Goal: Communication & Community: Ask a question

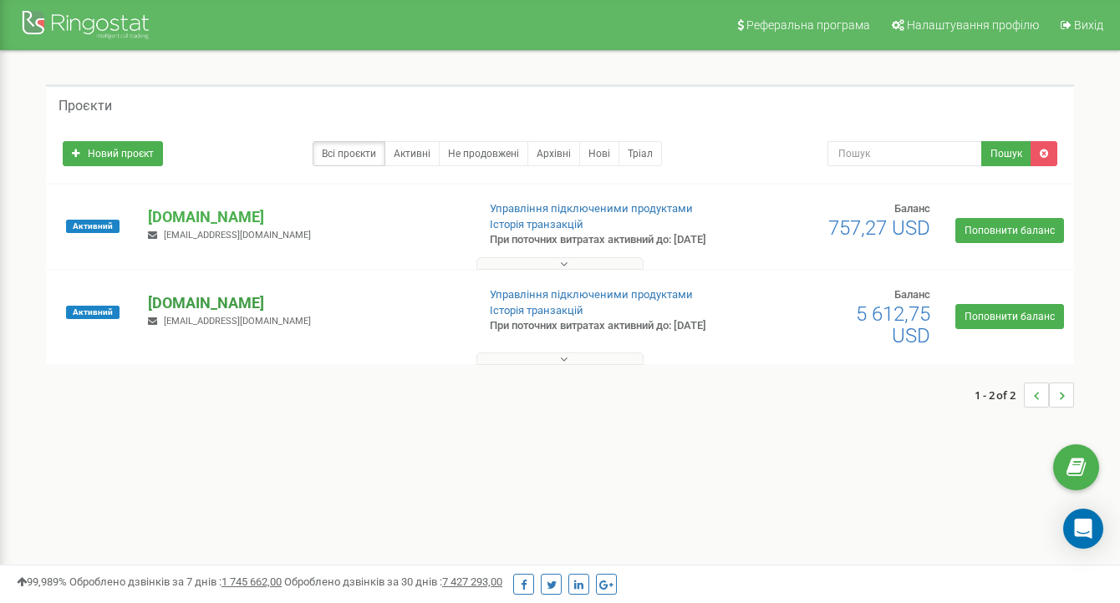
click at [234, 314] on p "[DOMAIN_NAME]" at bounding box center [305, 303] width 315 height 22
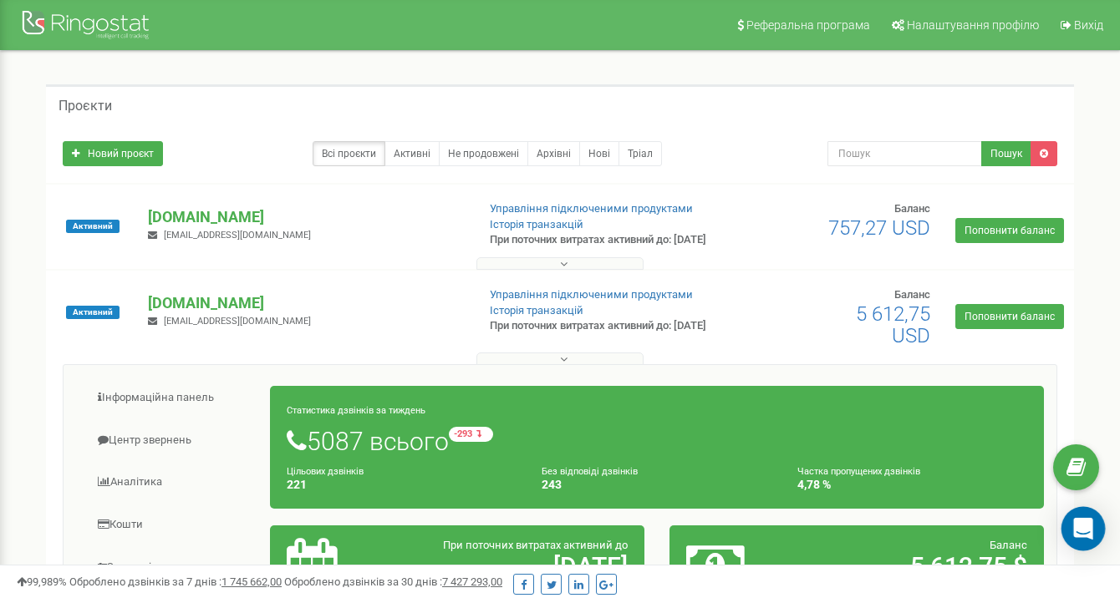
click at [1079, 525] on icon "Open Intercom Messenger" at bounding box center [1082, 529] width 19 height 22
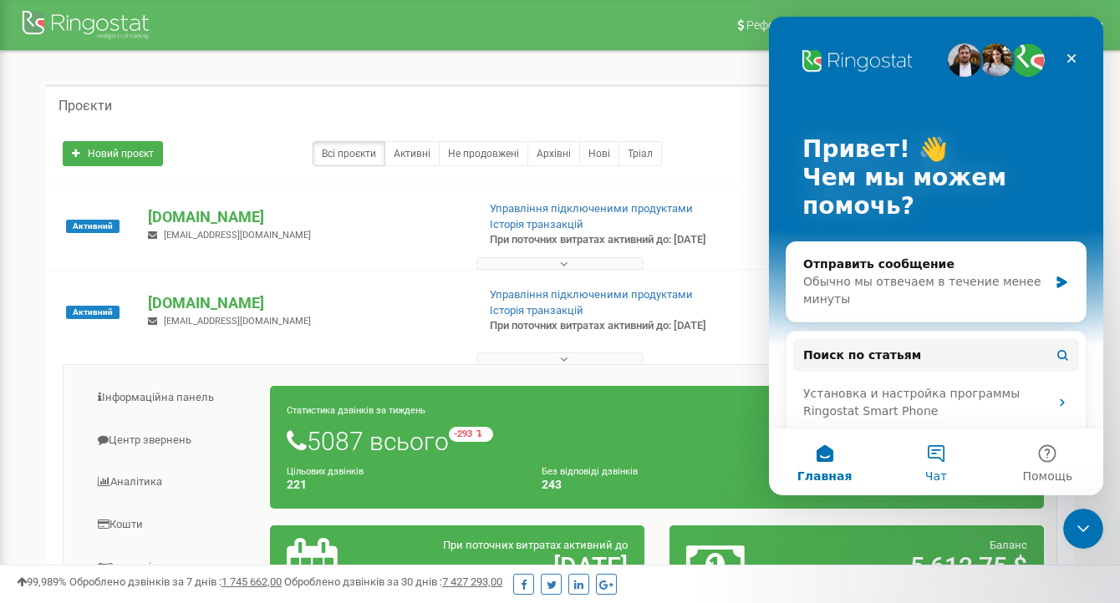
click at [931, 471] on span "Чат" at bounding box center [936, 476] width 22 height 12
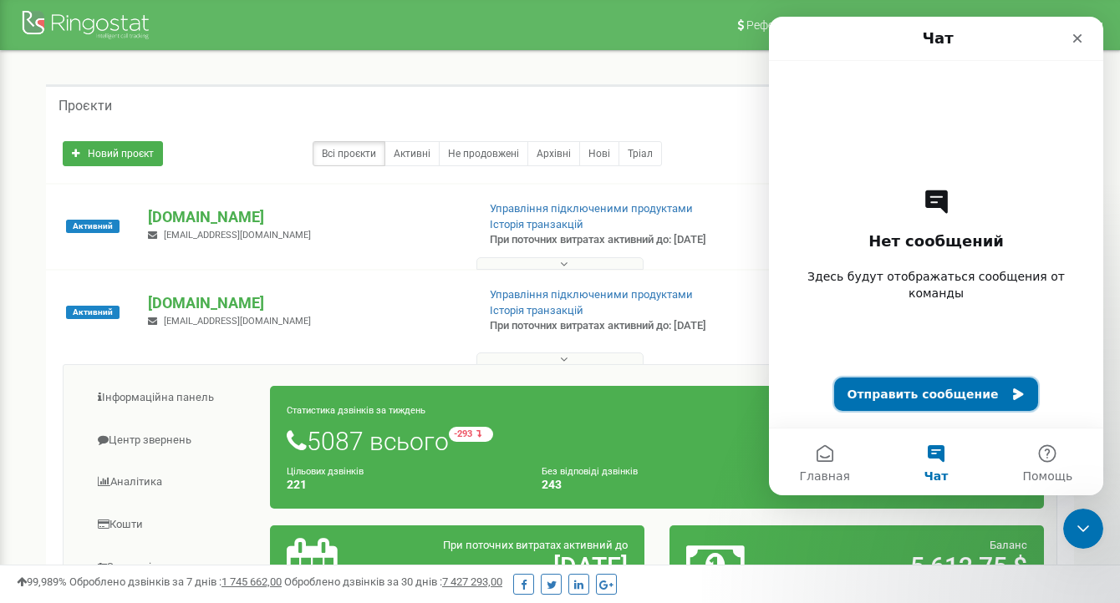
click at [918, 399] on button "Отправить сообщение" at bounding box center [936, 394] width 205 height 33
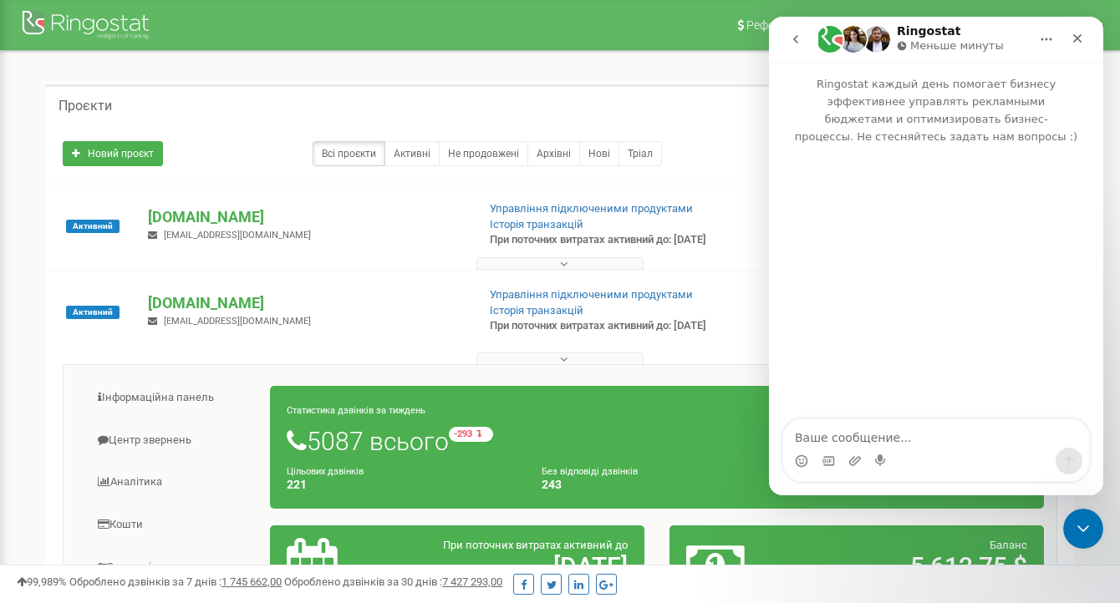
type textarea "{"
type textarea "Хочемо налаштувати колтрекінг по проекту [DOMAIN_NAME] - підкажіть як?"
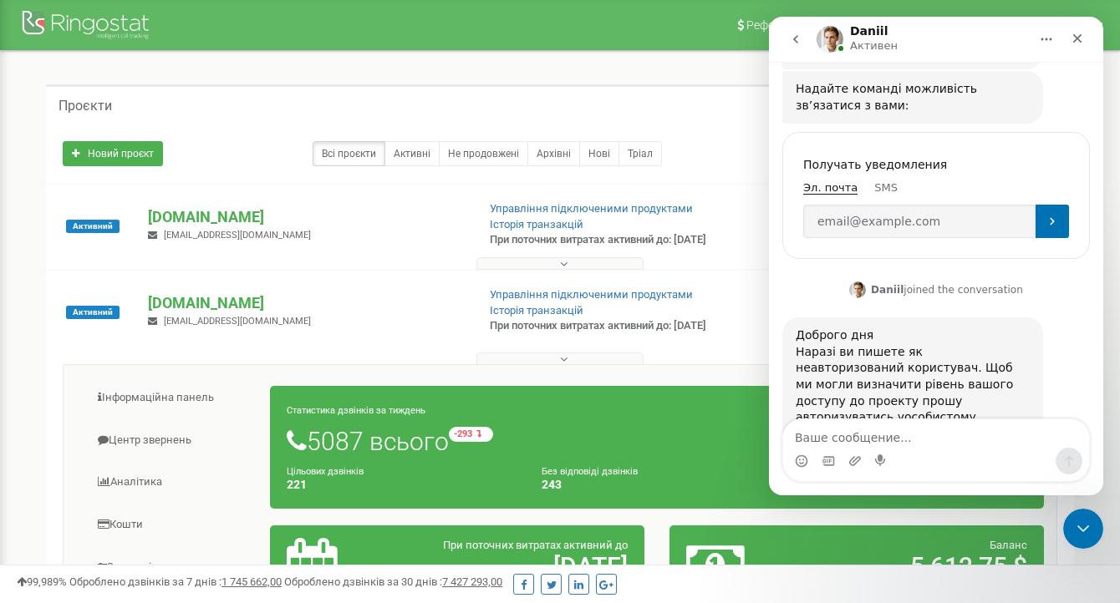
scroll to position [232, 0]
click at [929, 409] on link "особистому кабінеті" at bounding box center [885, 424] width 180 height 30
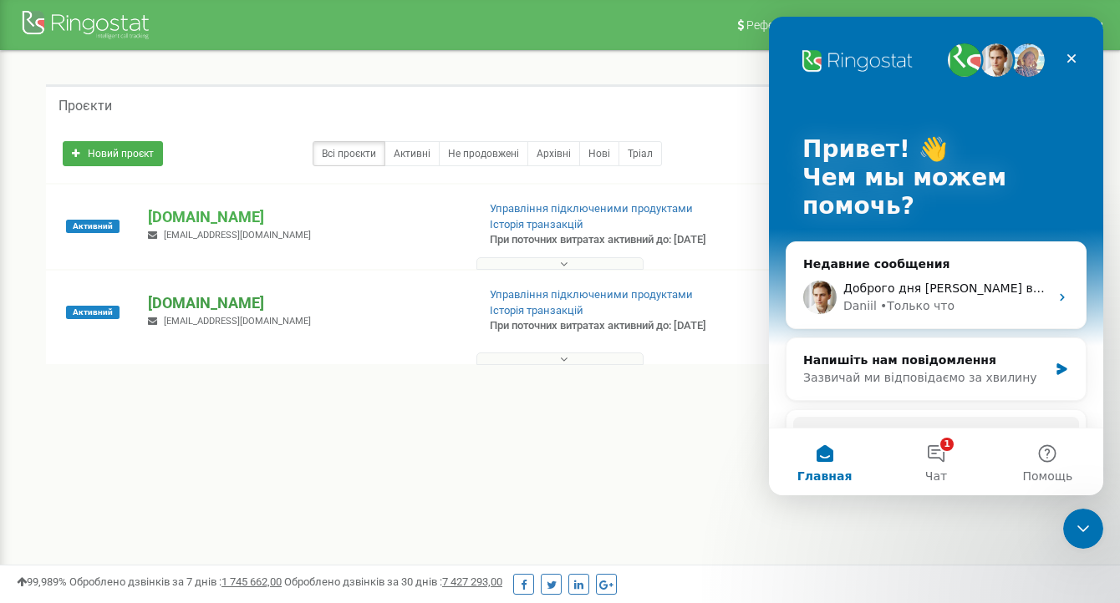
click at [214, 314] on p "[DOMAIN_NAME]" at bounding box center [305, 303] width 315 height 22
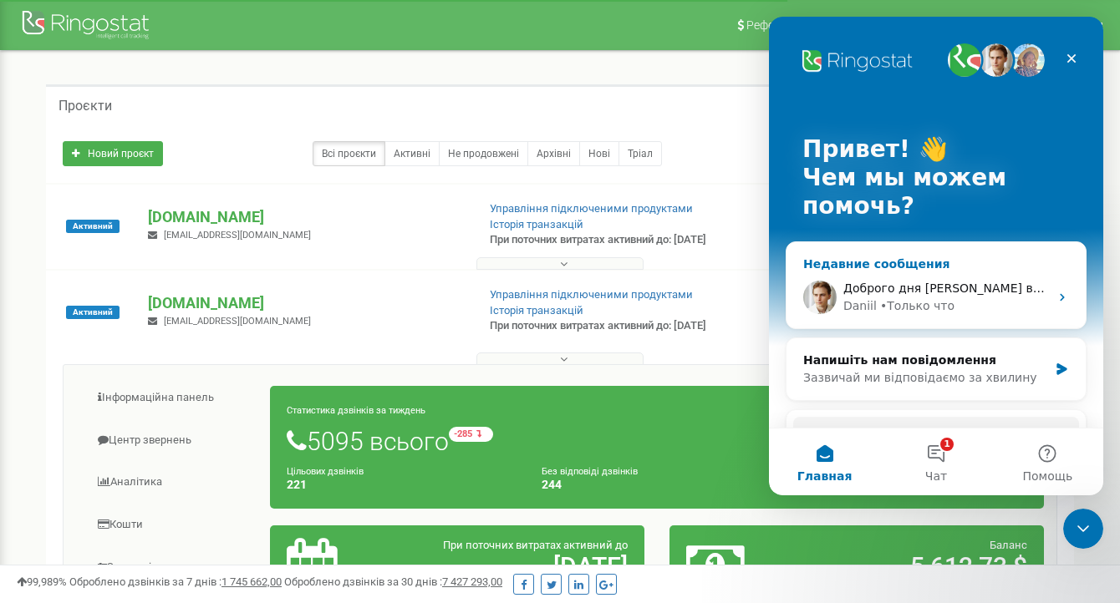
click at [932, 304] on div "• Только что" at bounding box center [917, 306] width 74 height 18
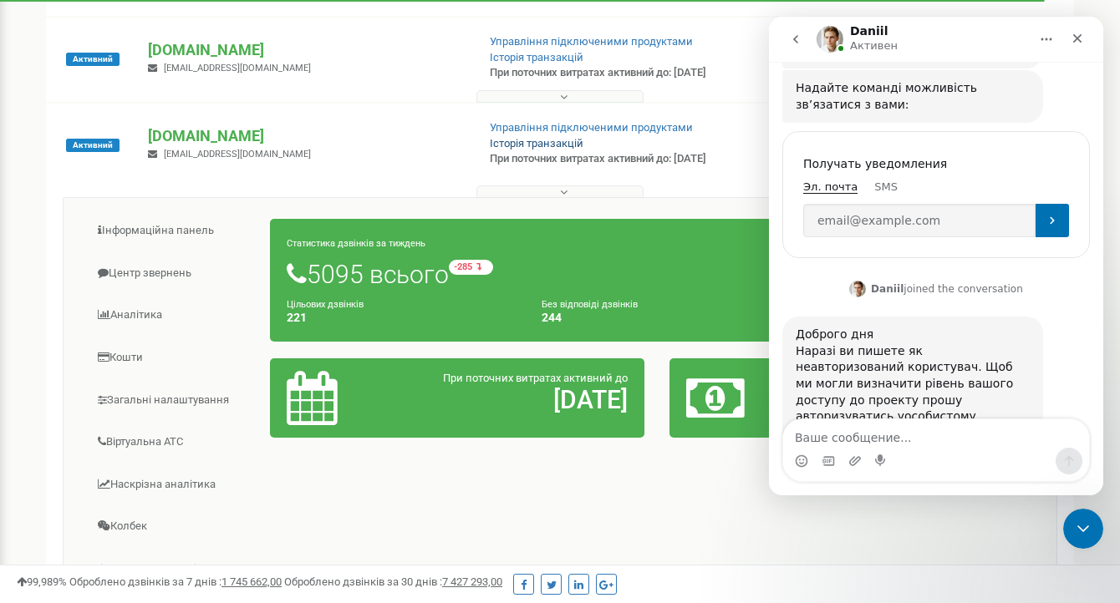
scroll to position [201, 0]
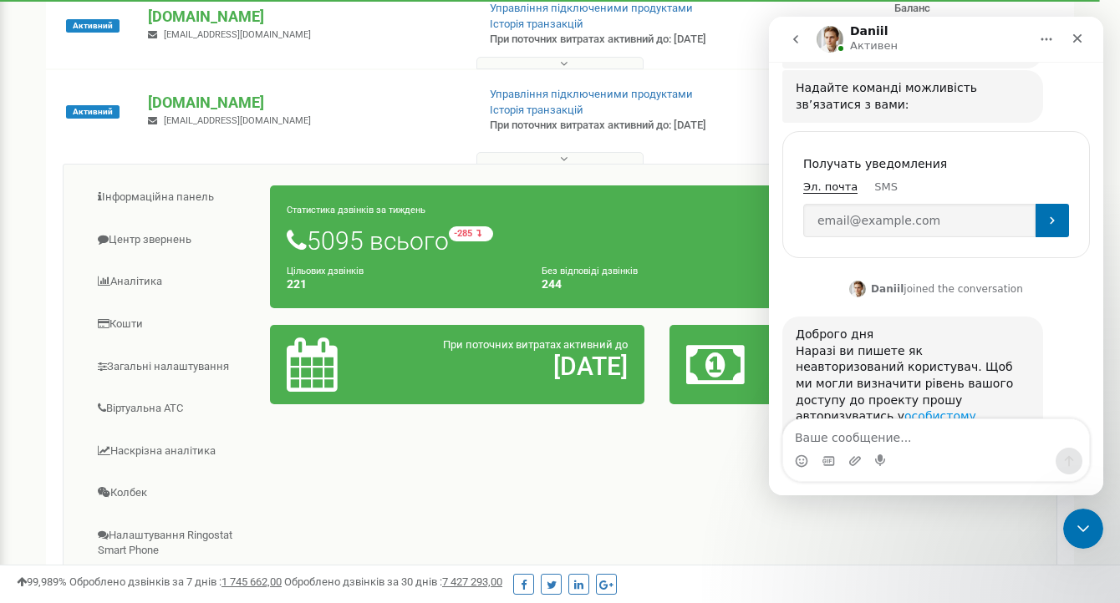
click at [929, 409] on link "особистому кабінеті" at bounding box center [885, 424] width 180 height 30
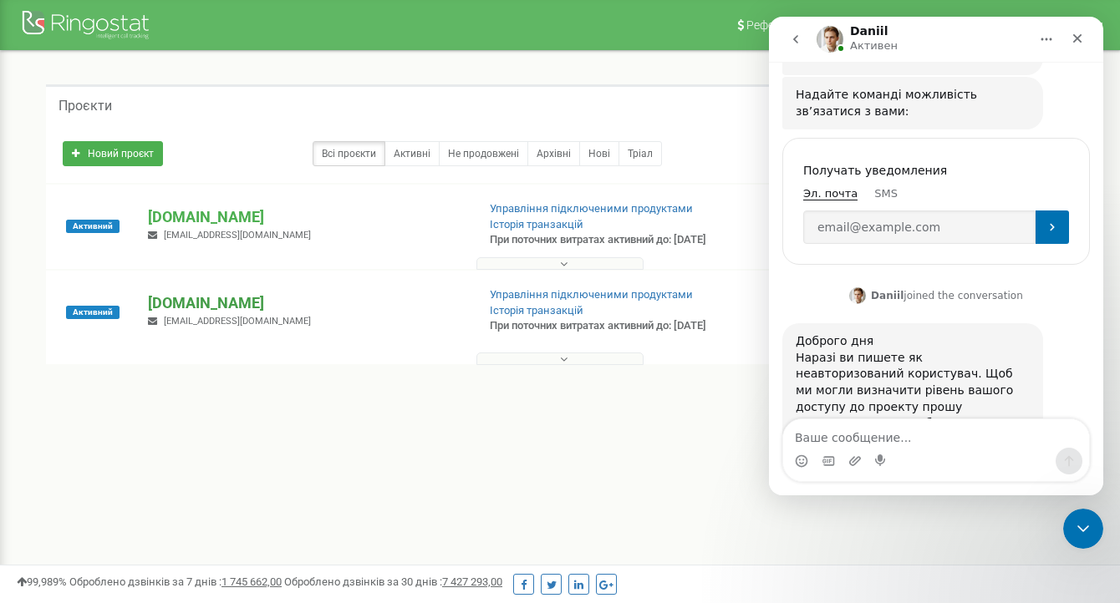
scroll to position [232, 0]
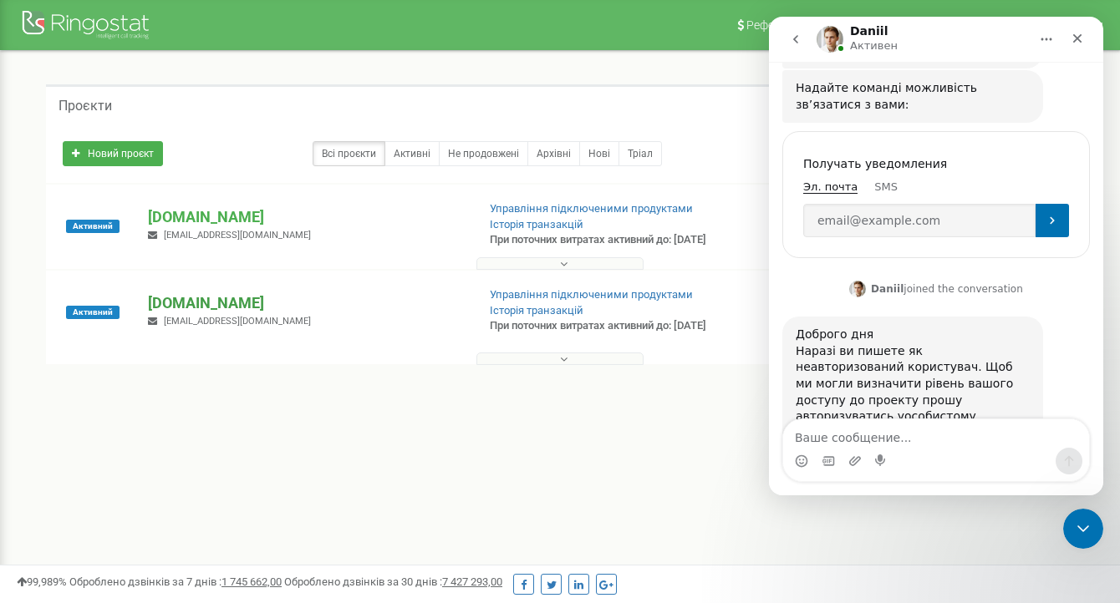
click at [168, 314] on p "[DOMAIN_NAME]" at bounding box center [305, 303] width 315 height 22
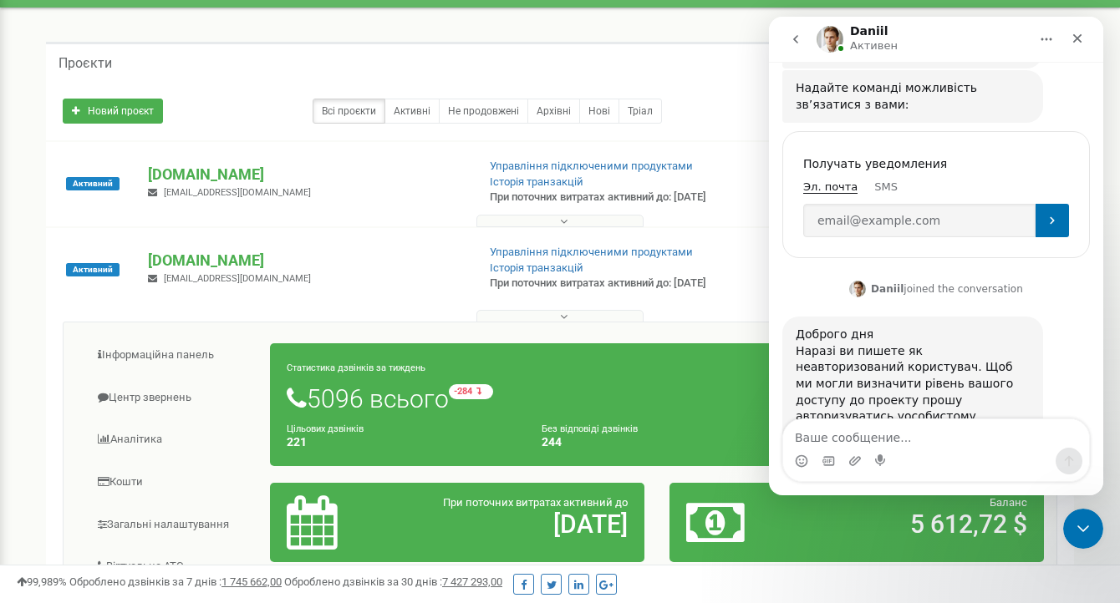
scroll to position [67, 0]
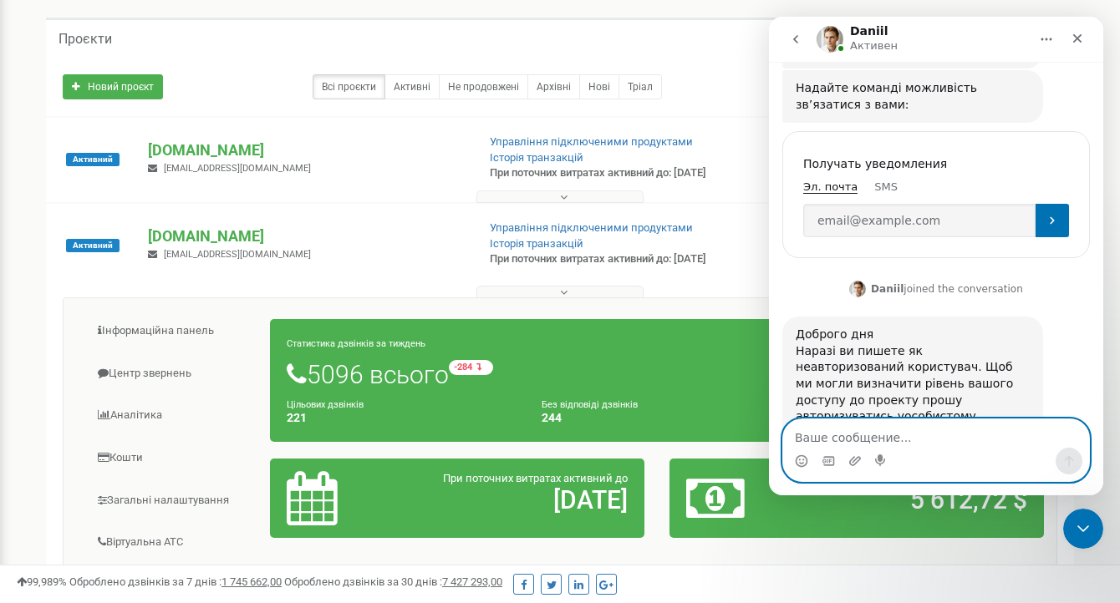
click at [931, 444] on textarea "Ваше сообщение..." at bounding box center [936, 433] width 306 height 28
type textarea "я авторизований"
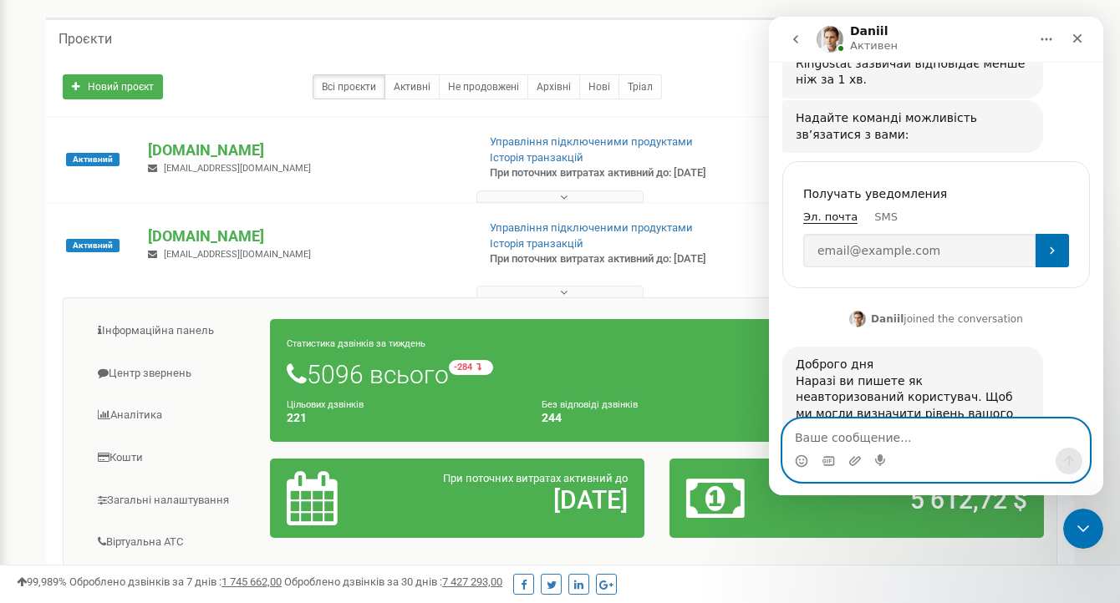
scroll to position [14, 0]
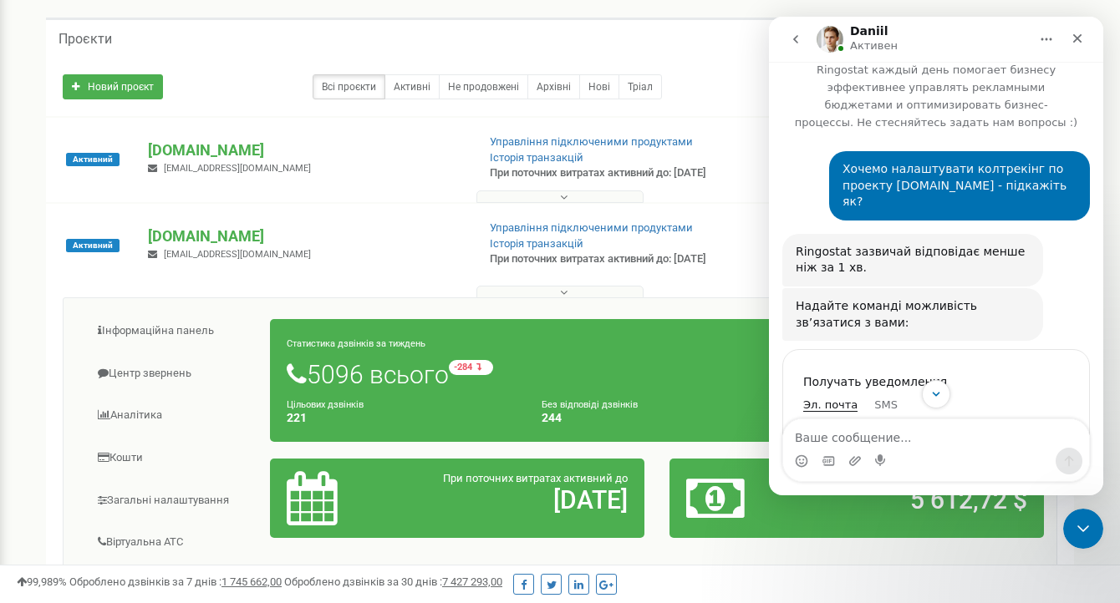
click at [949, 167] on div "Хочемо налаштувати колтрекінг по проекту [DOMAIN_NAME] - підкажіть як?" at bounding box center [959, 185] width 234 height 49
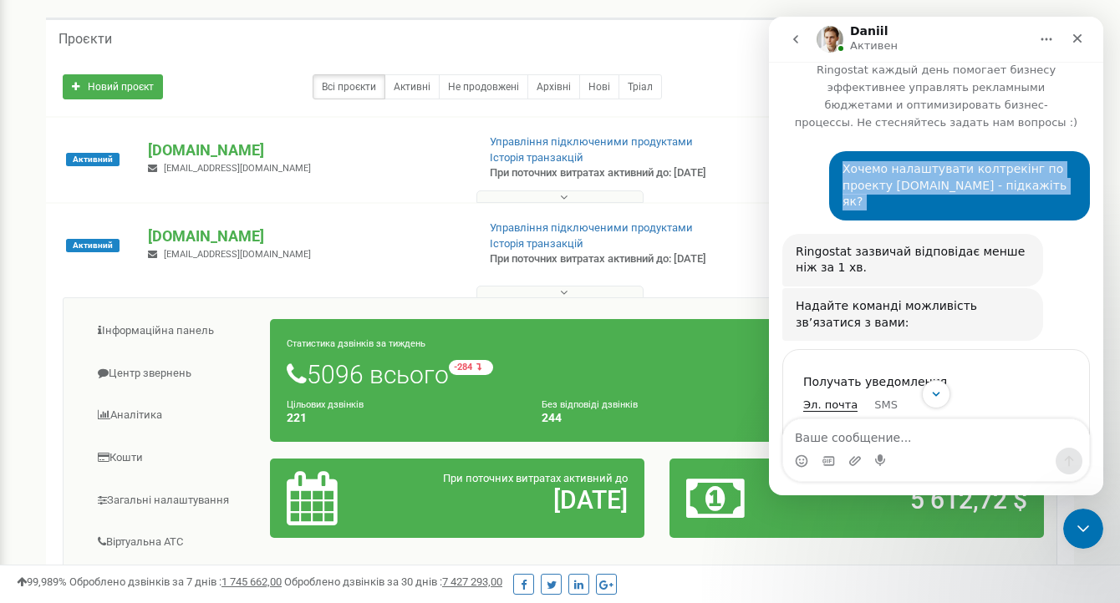
click at [949, 167] on div "Хочемо налаштувати колтрекінг по проекту [DOMAIN_NAME] - підкажіть як?" at bounding box center [959, 185] width 234 height 49
copy div "Хочемо налаштувати колтрекінг по проекту [DOMAIN_NAME] - підкажіть як?"
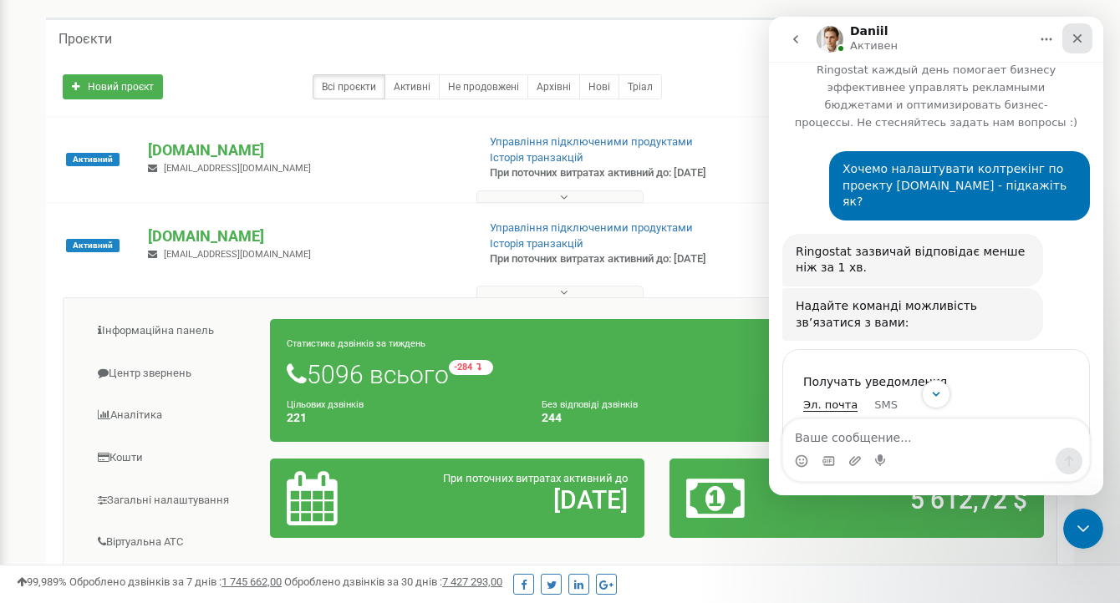
click at [1071, 40] on icon "Закрыть" at bounding box center [1076, 38] width 13 height 13
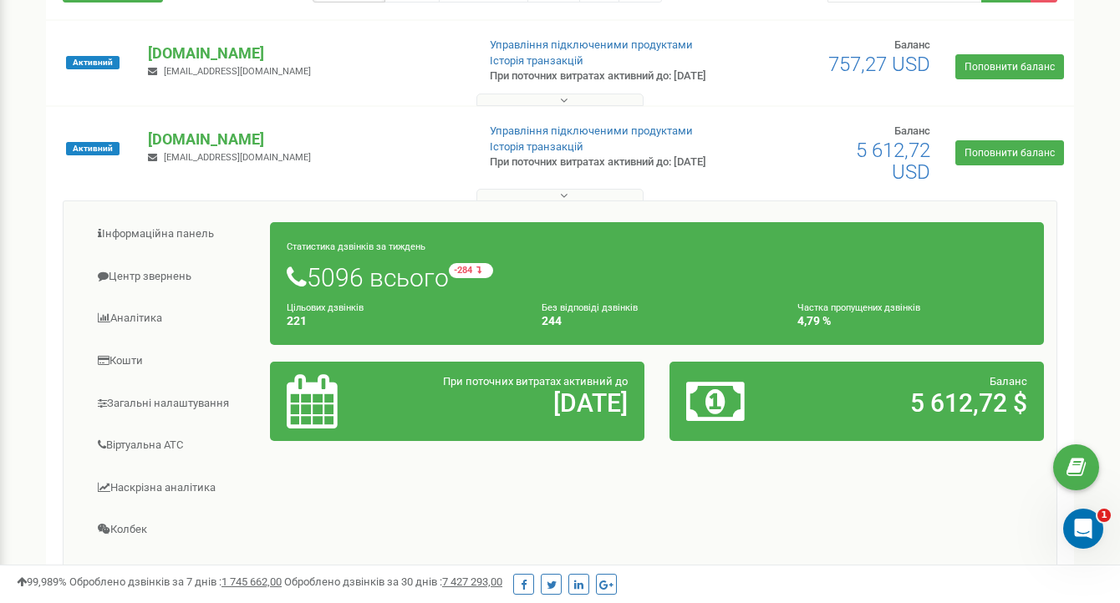
scroll to position [334, 0]
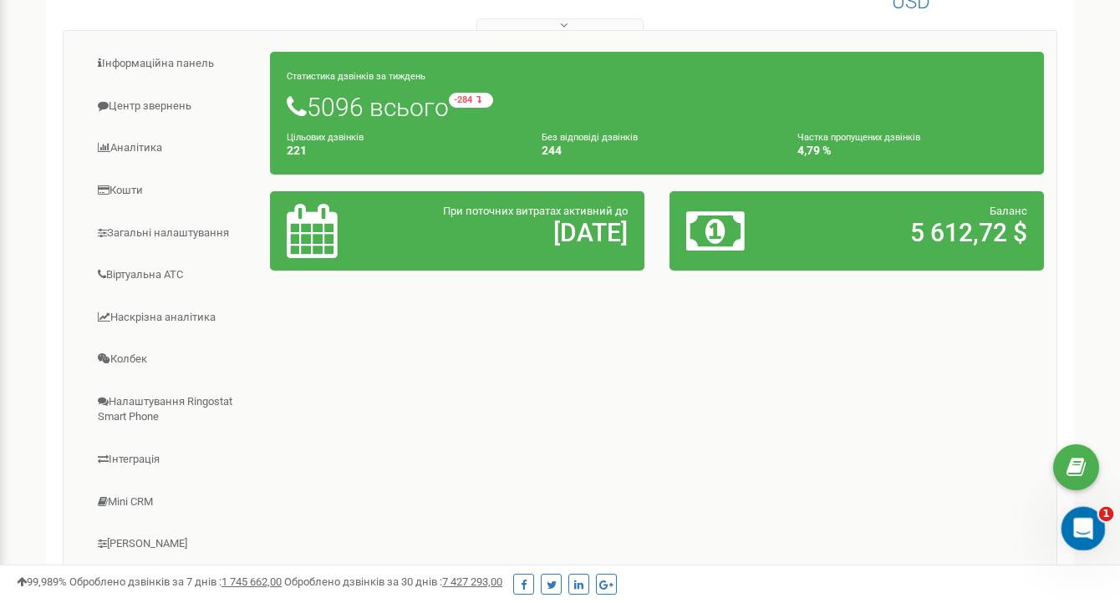
click at [1079, 513] on div "Открыть службу сообщений Intercom" at bounding box center [1080, 526] width 55 height 55
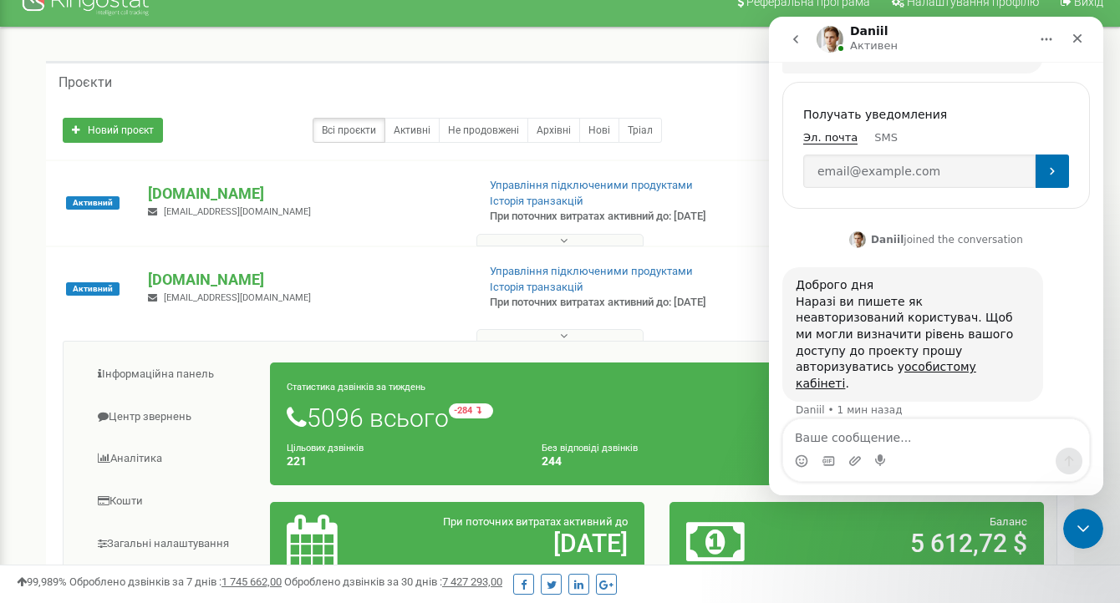
scroll to position [0, 0]
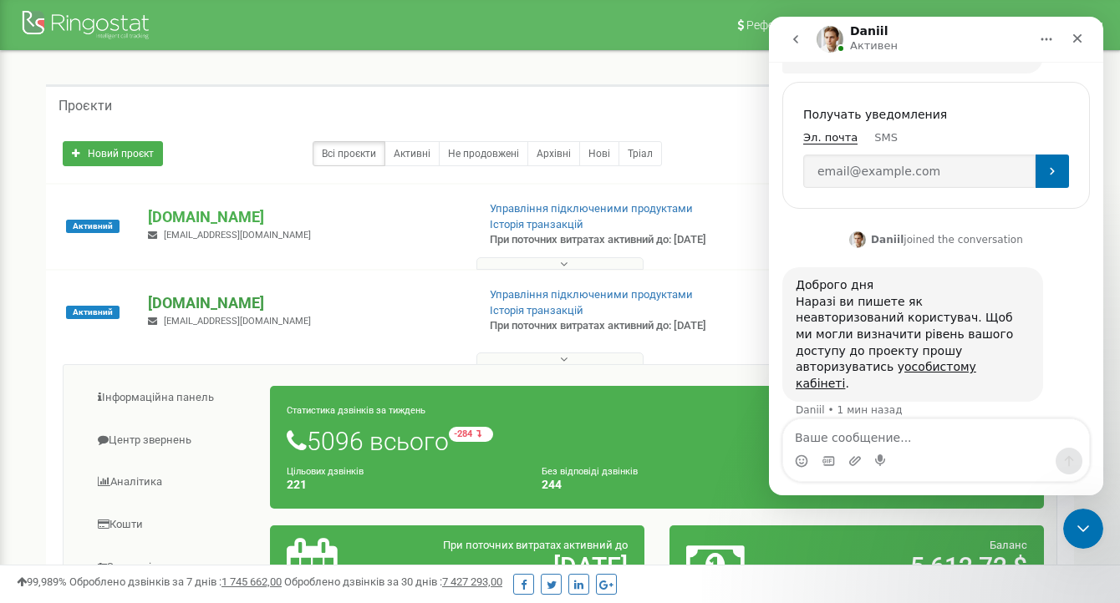
click at [196, 314] on p "[DOMAIN_NAME]" at bounding box center [305, 303] width 315 height 22
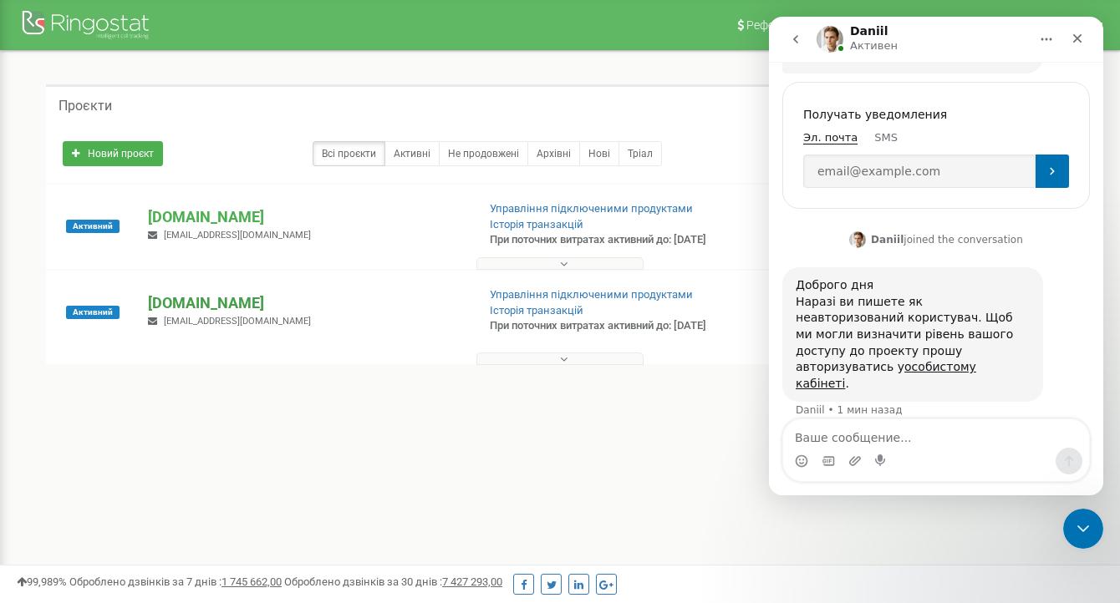
scroll to position [346, 0]
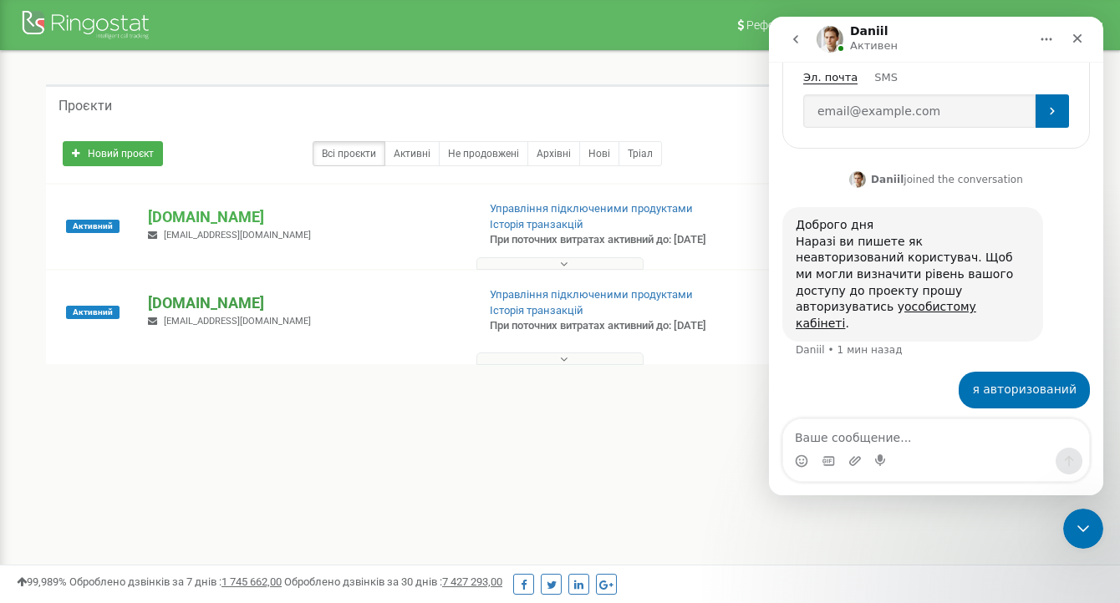
click at [196, 314] on p "[DOMAIN_NAME]" at bounding box center [305, 303] width 315 height 22
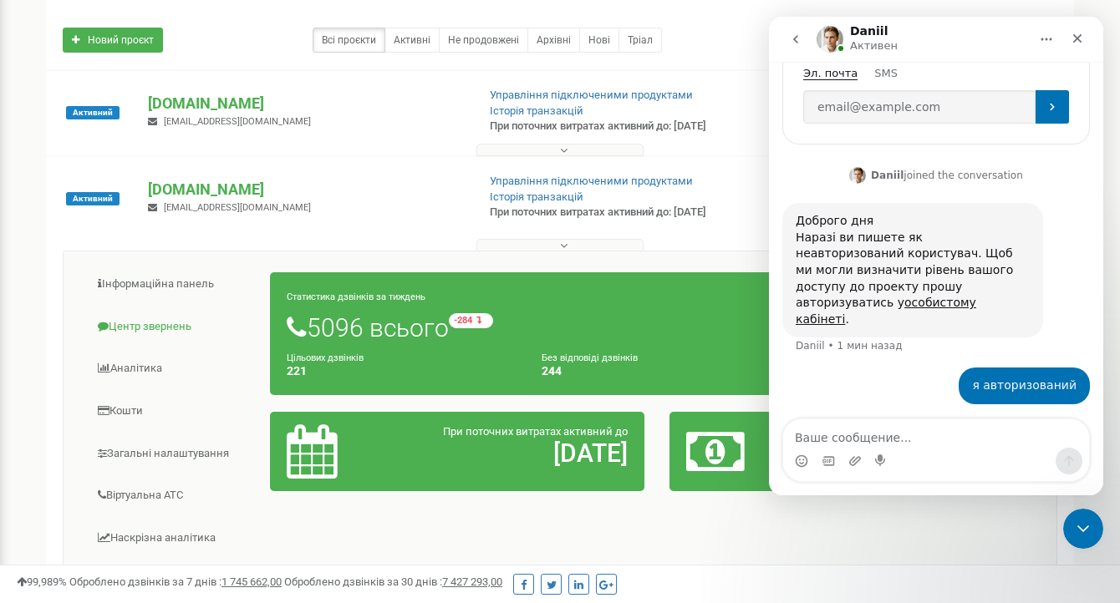
scroll to position [134, 0]
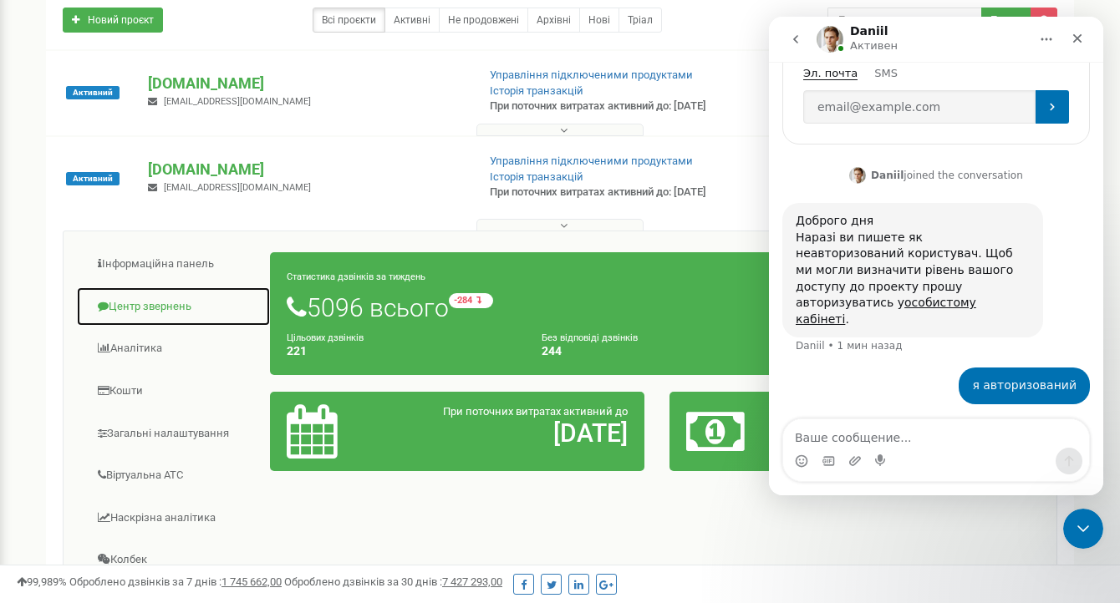
click at [160, 314] on link "Центр звернень" at bounding box center [173, 307] width 195 height 41
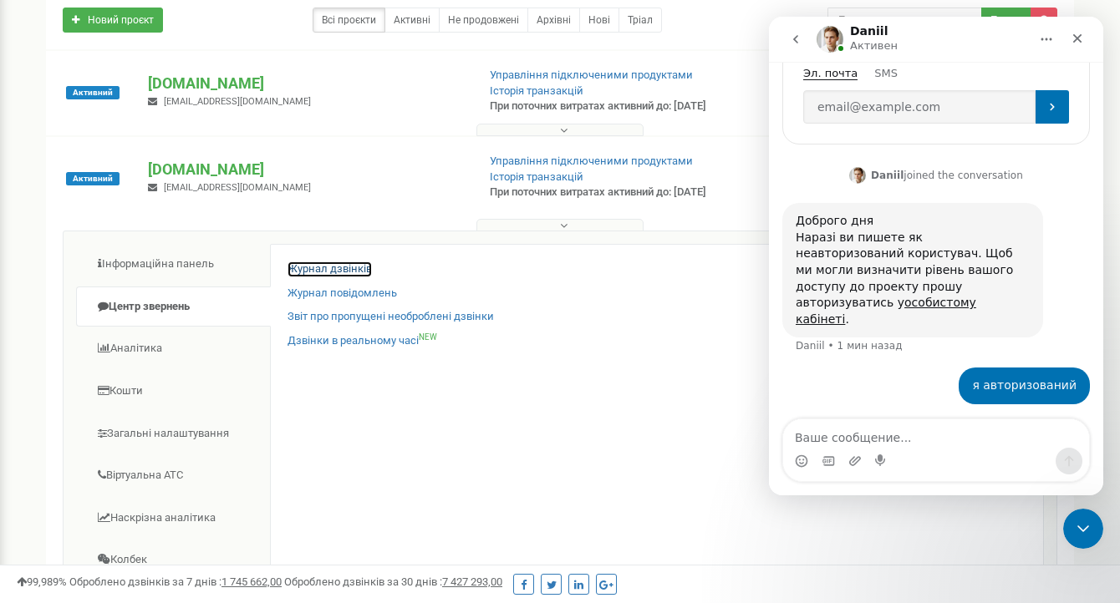
click at [328, 277] on link "Журнал дзвінків" at bounding box center [329, 270] width 84 height 16
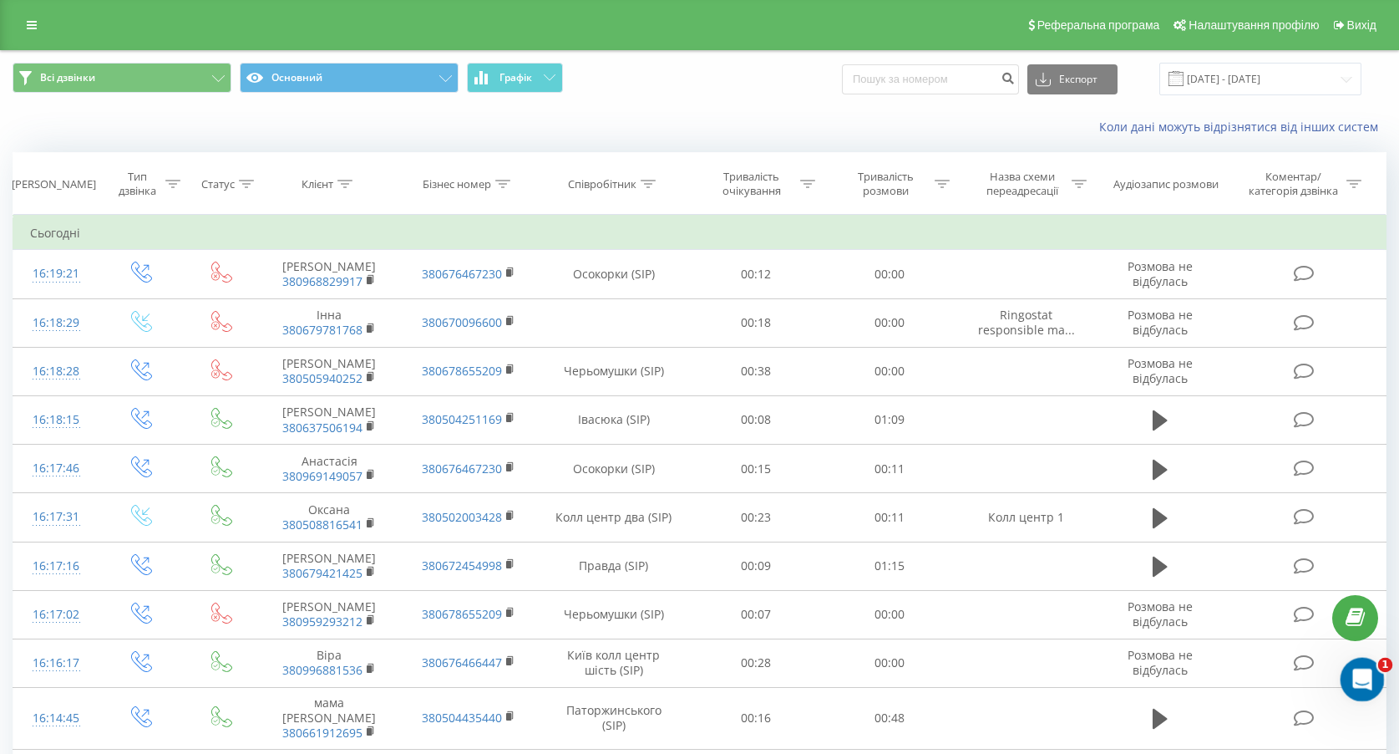
click at [1366, 673] on icon "Открыть службу сообщений Intercom" at bounding box center [1361, 677] width 28 height 28
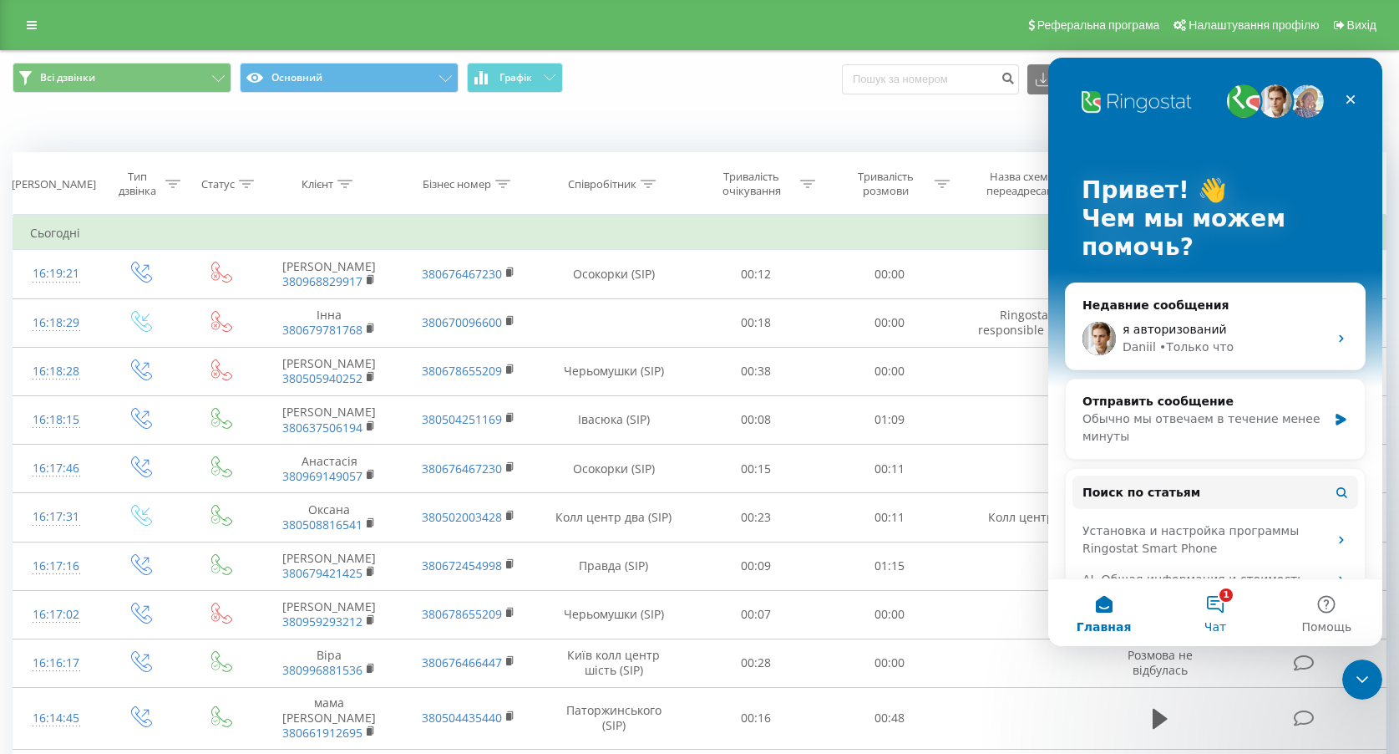
click at [1208, 606] on button "1 Чат" at bounding box center [1215, 612] width 111 height 67
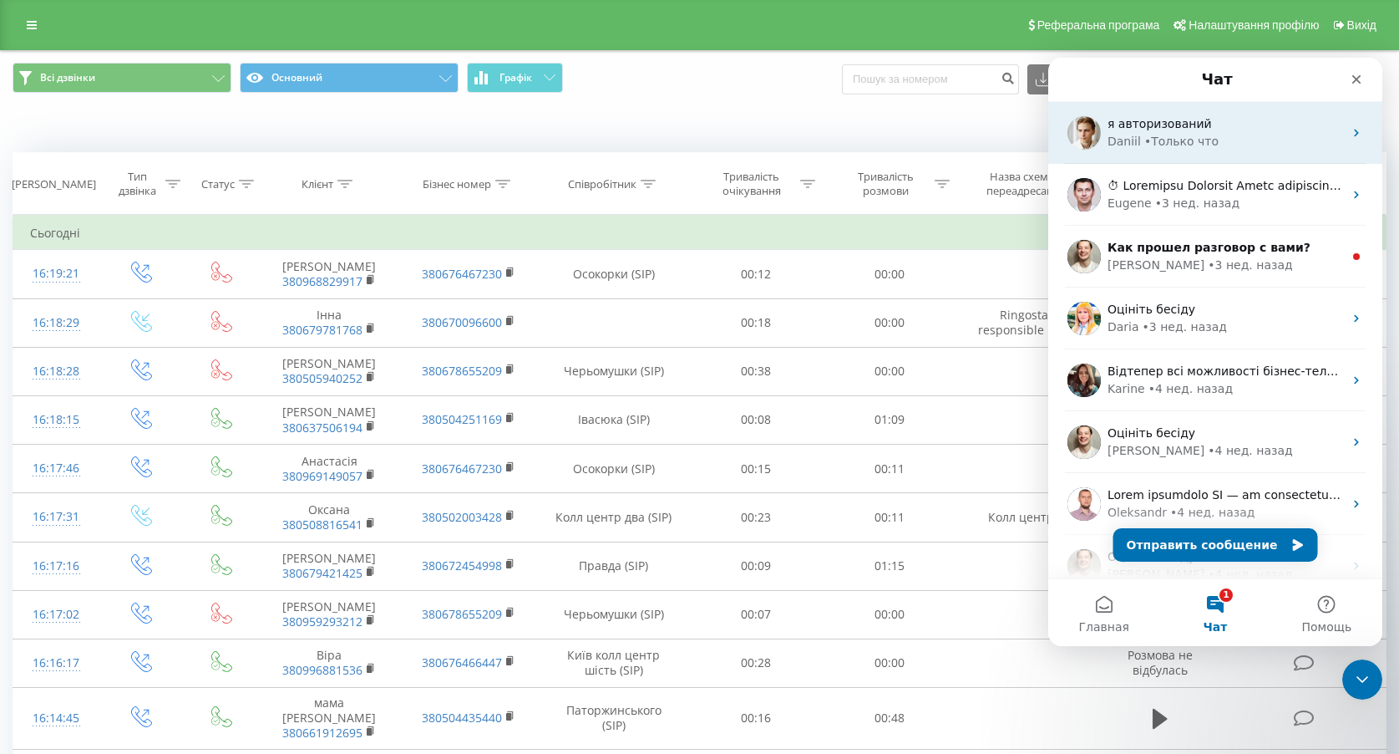
click at [1226, 138] on div "Daniil • Только что" at bounding box center [1226, 142] width 236 height 18
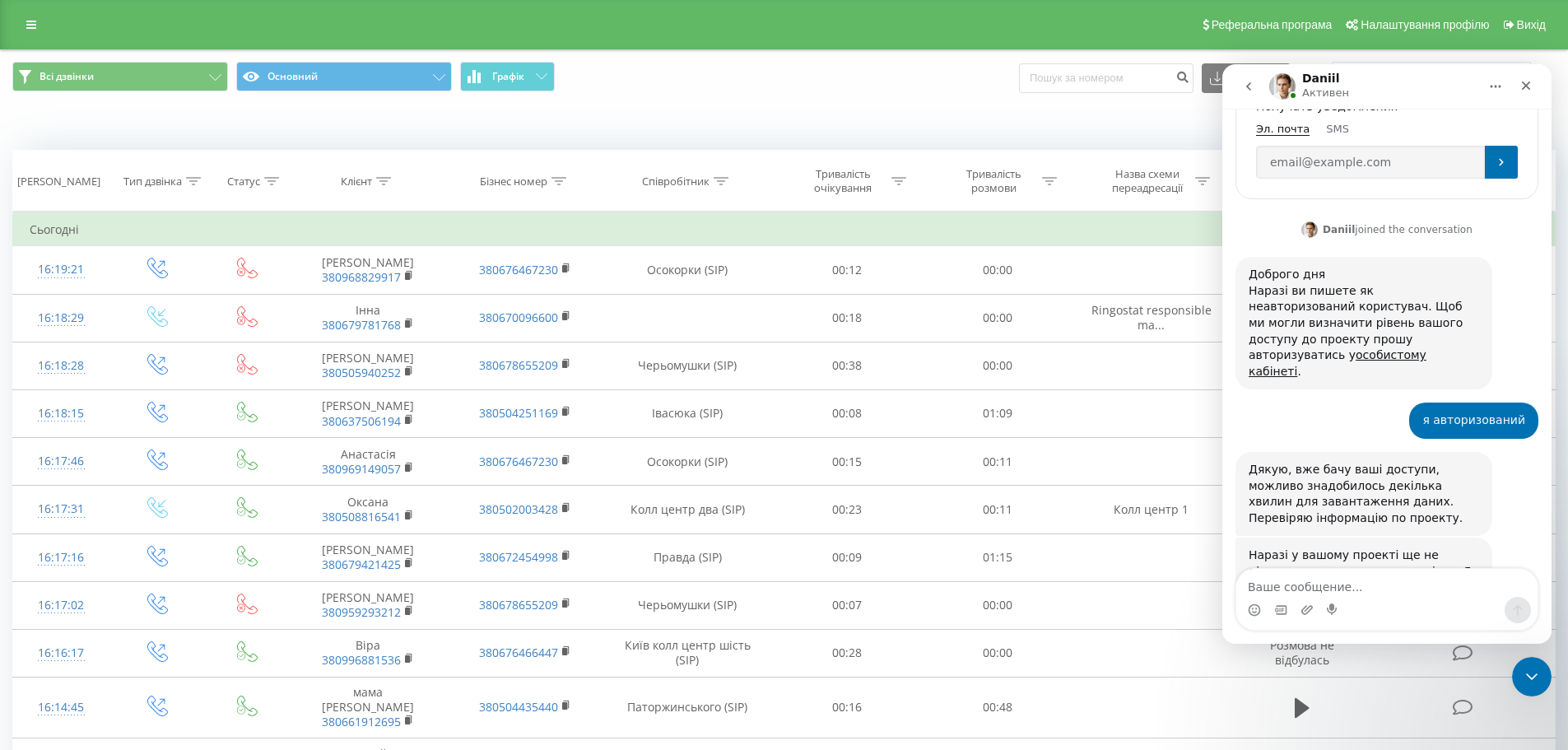
scroll to position [386, 0]
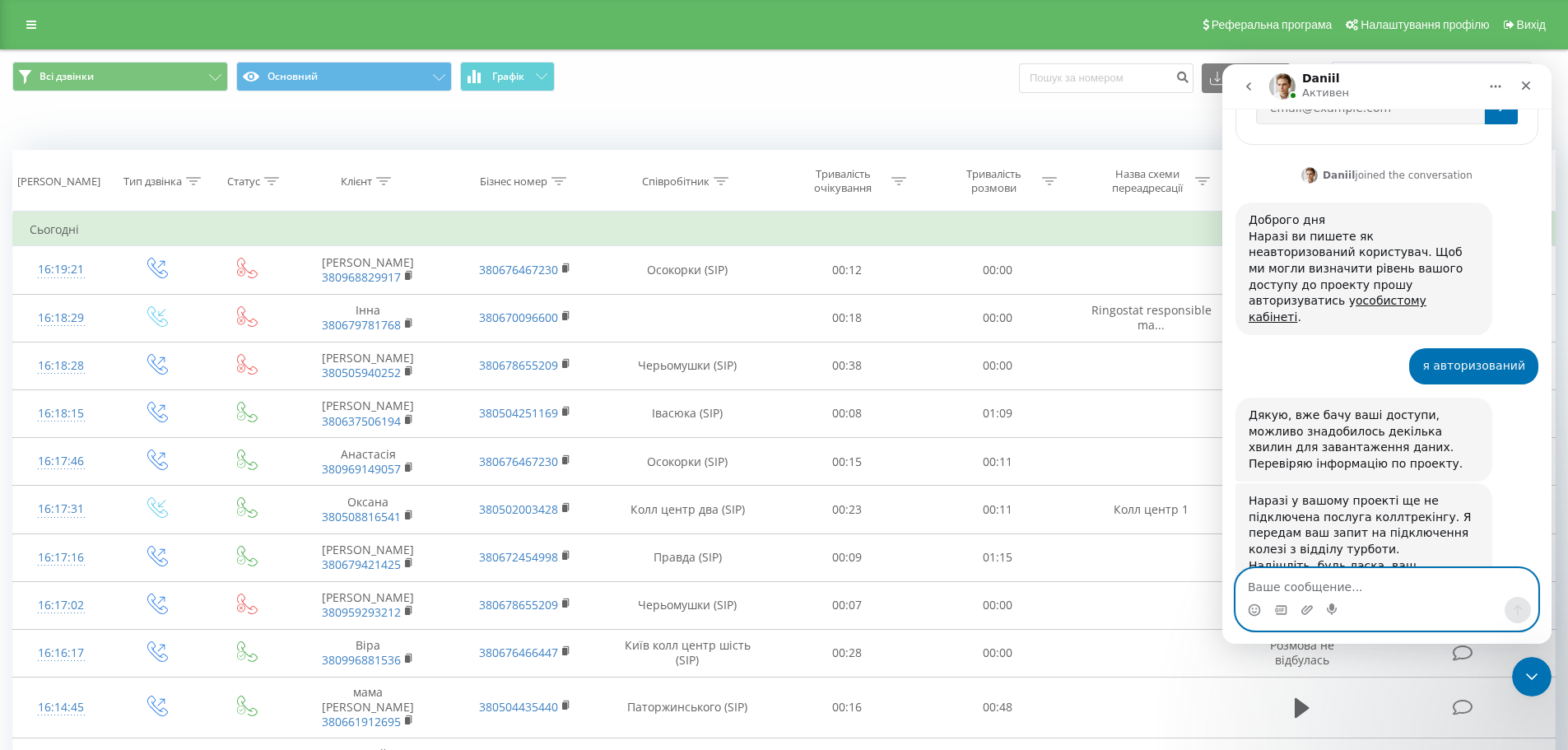
click at [1353, 590] on textarea "Ваше сообщение..." at bounding box center [1387, 582] width 301 height 28
type textarea "0636299618"
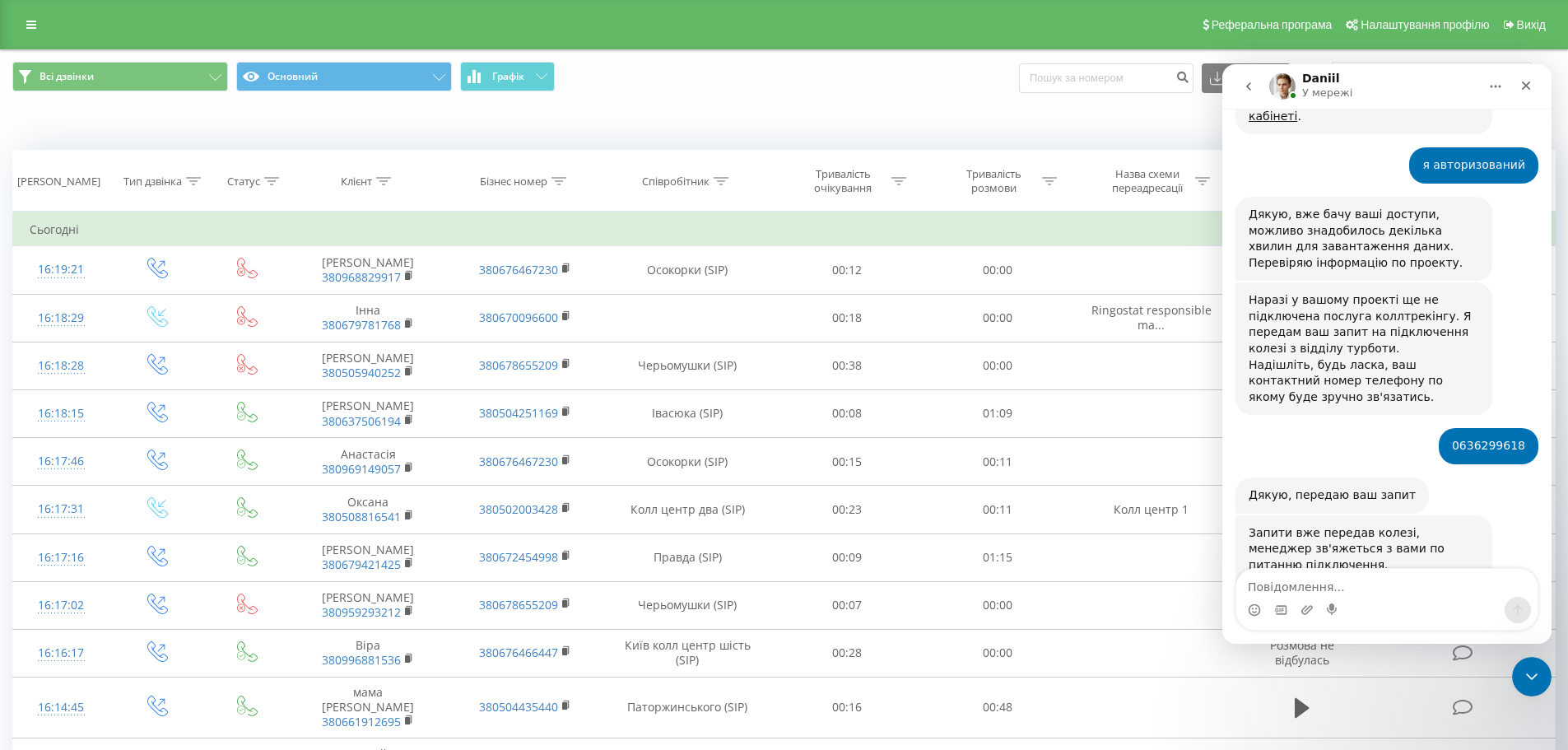
scroll to position [586, 0]
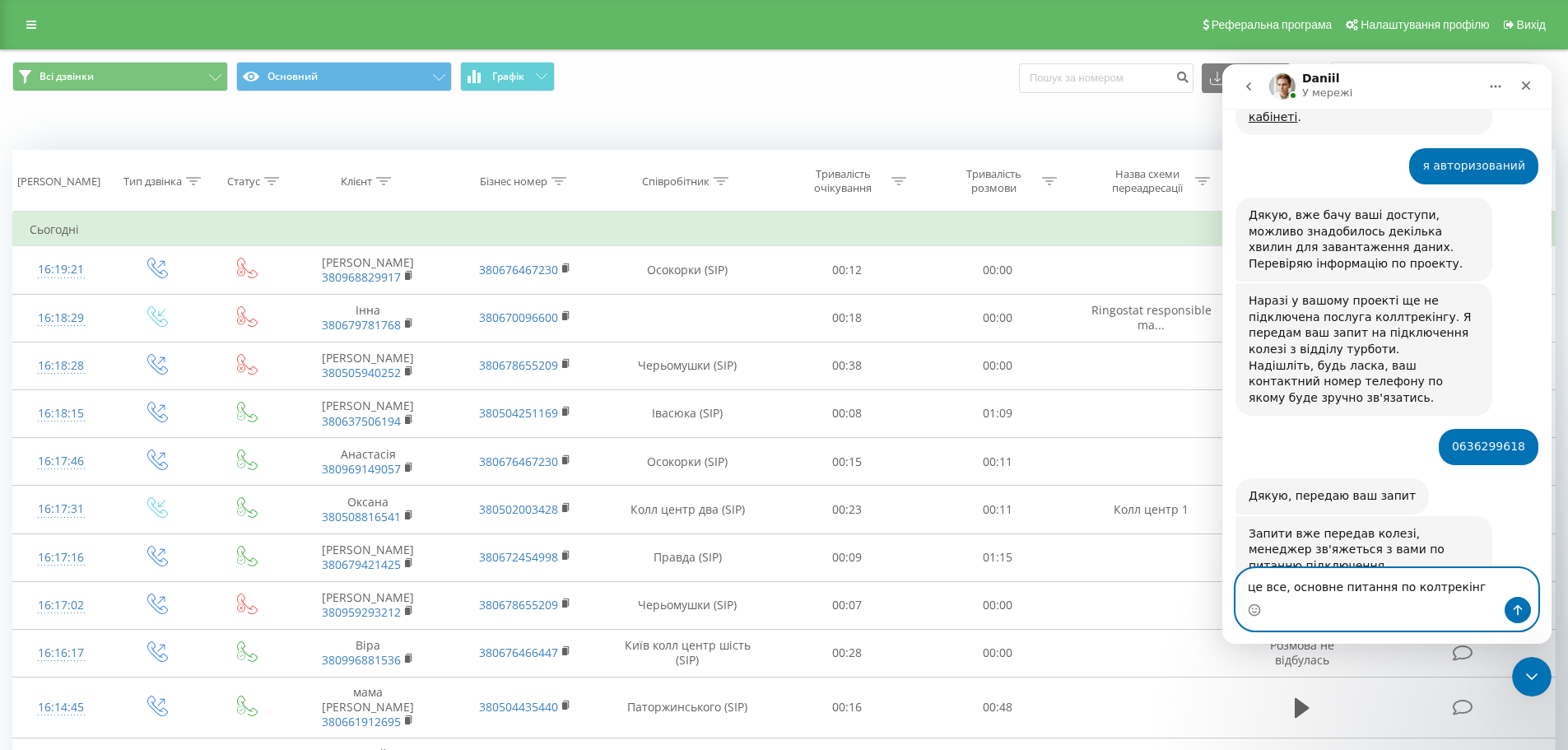
type textarea "це все, основне питання по колтрекінгу"
